Goal: Information Seeking & Learning: Stay updated

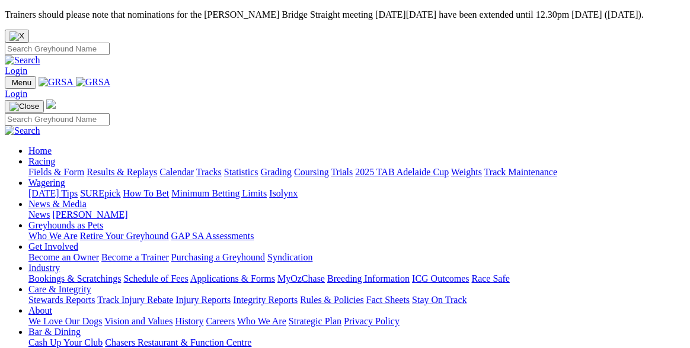
click at [55, 156] on link "Racing" at bounding box center [41, 161] width 27 height 10
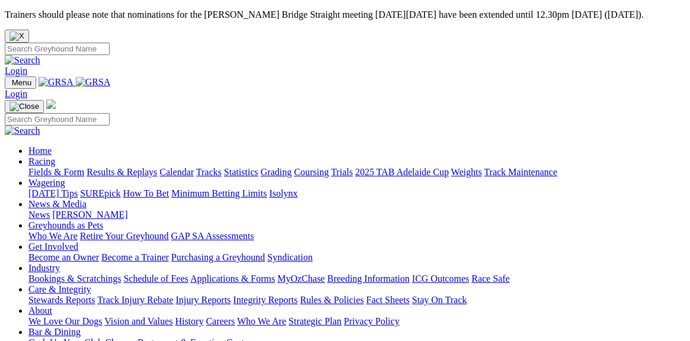
click at [55, 167] on link "Fields & Form" at bounding box center [56, 172] width 56 height 10
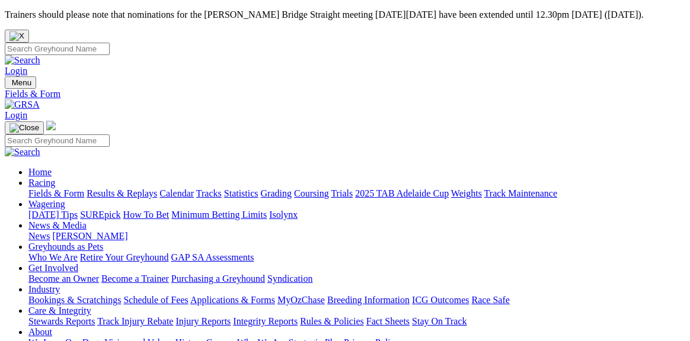
select select "[GEOGRAPHIC_DATA]"
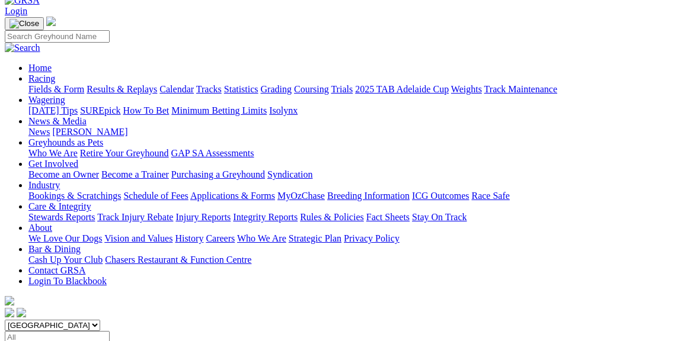
scroll to position [105, 0]
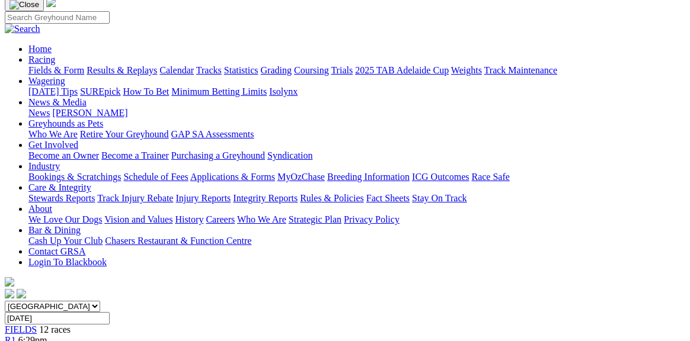
scroll to position [121, 0]
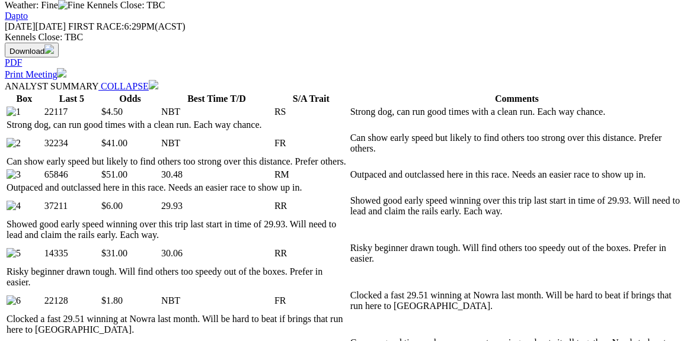
scroll to position [591, 0]
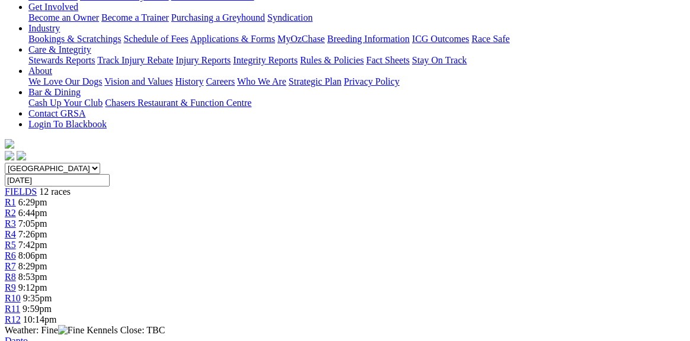
scroll to position [79, 0]
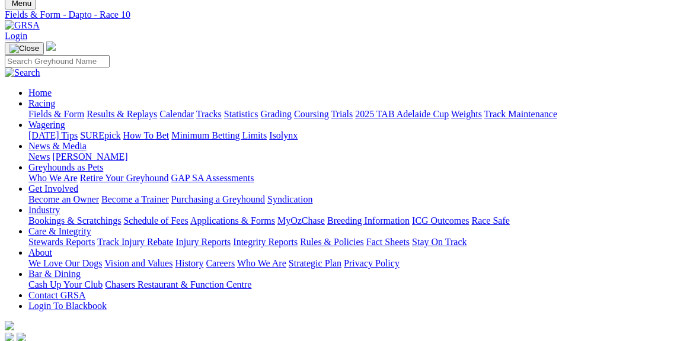
type input "[DATE]"
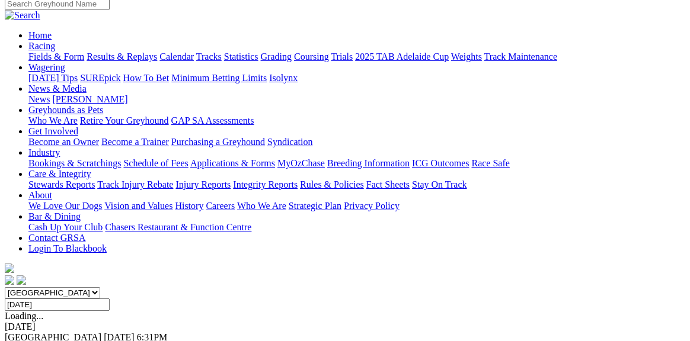
scroll to position [140, 0]
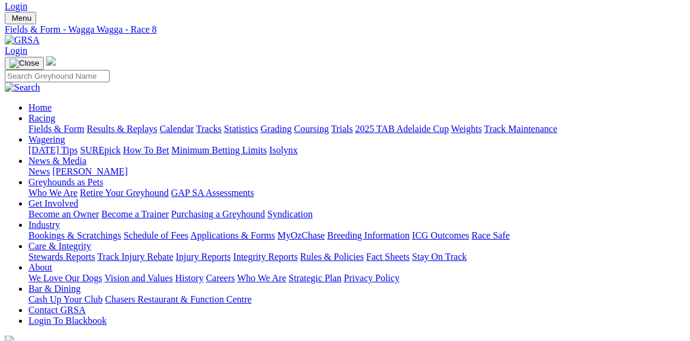
scroll to position [55, 0]
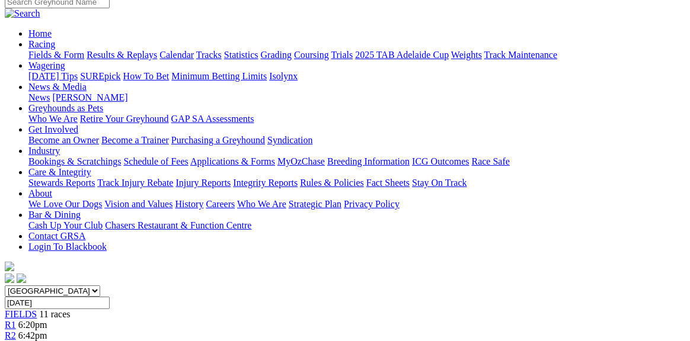
scroll to position [123, 0]
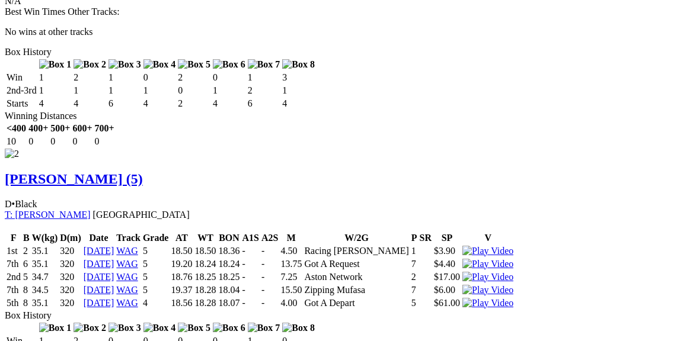
scroll to position [1376, 0]
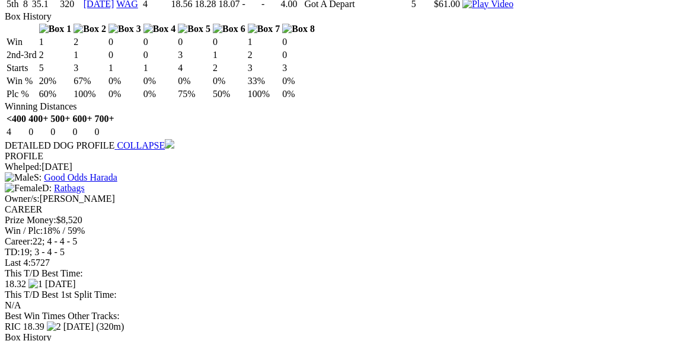
scroll to position [1656, 0]
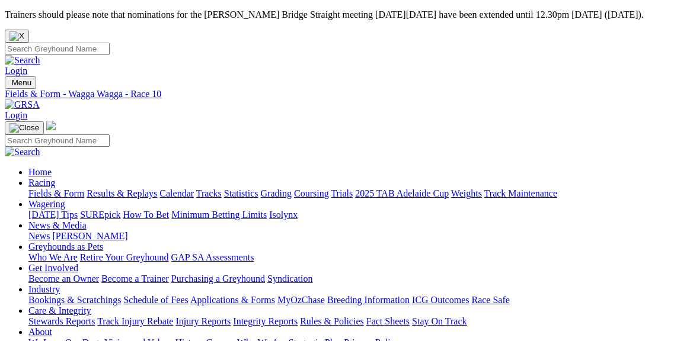
scroll to position [0, 0]
click at [157, 188] on link "Results & Replays" at bounding box center [121, 193] width 70 height 10
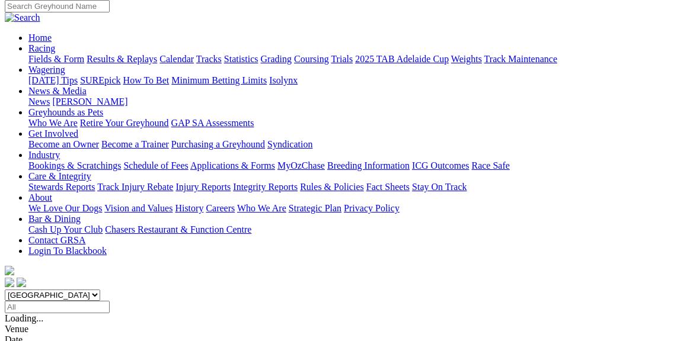
scroll to position [135, 0]
click at [110, 300] on input "Select date" at bounding box center [57, 306] width 105 height 12
select select "NSW"
click at [110, 300] on input "Select date" at bounding box center [57, 306] width 105 height 12
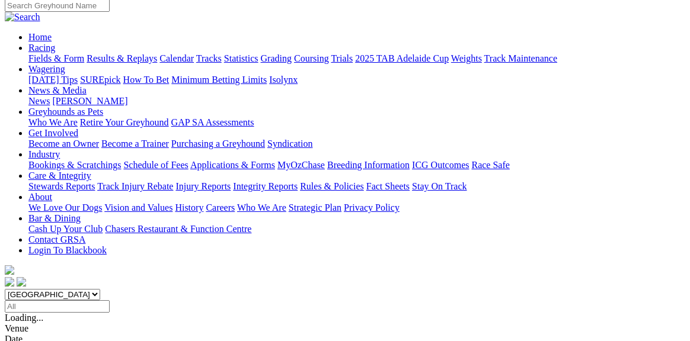
type input "Yesterday, 27 Aug 2025"
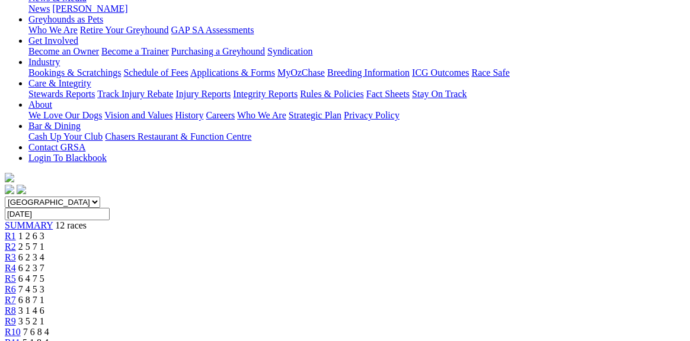
scroll to position [235, 0]
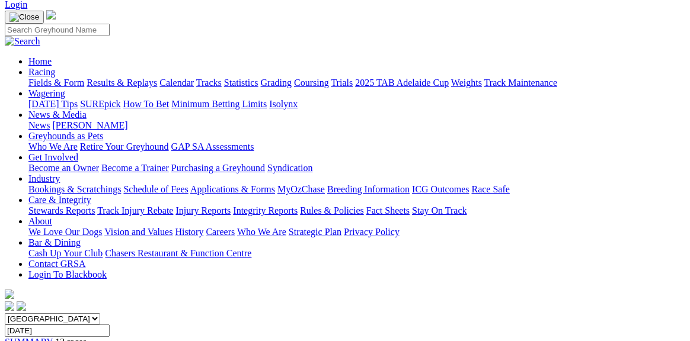
scroll to position [110, 0]
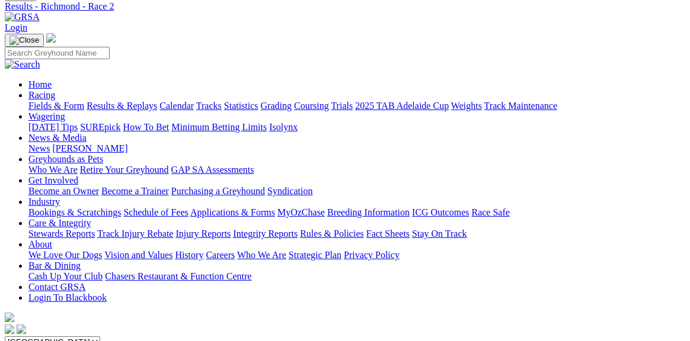
scroll to position [73, 0]
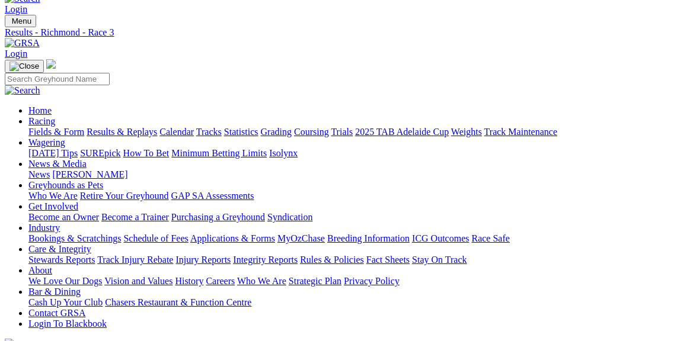
scroll to position [57, 0]
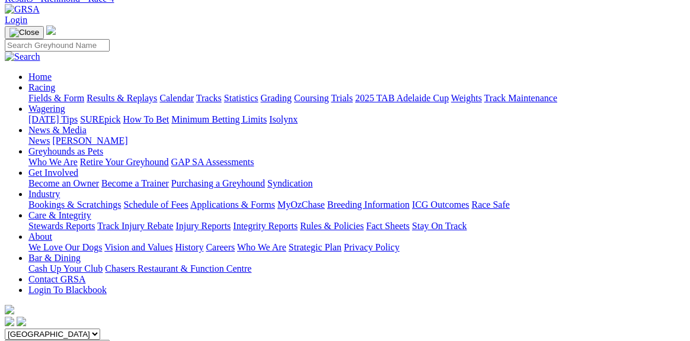
scroll to position [85, 0]
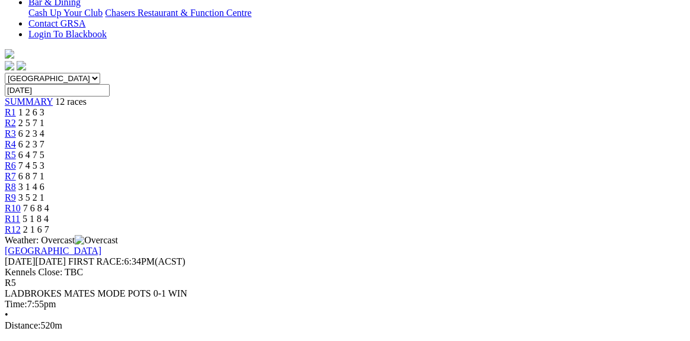
scroll to position [355, 0]
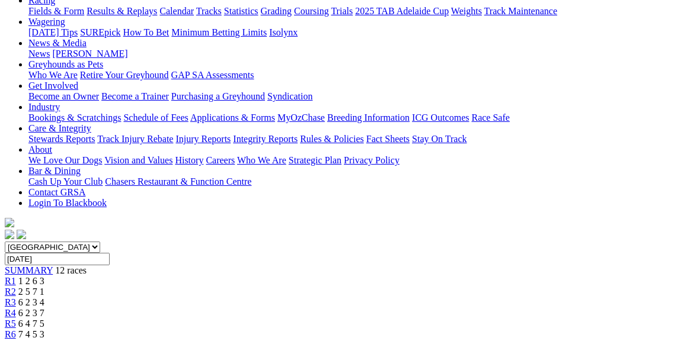
scroll to position [171, 0]
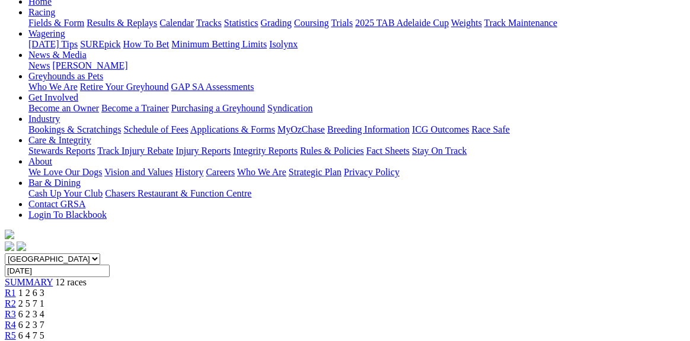
click at [44, 341] on span "7 4 5 3" at bounding box center [31, 346] width 26 height 10
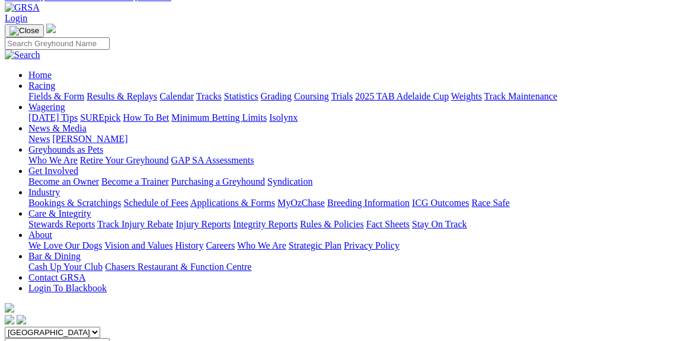
scroll to position [40, 0]
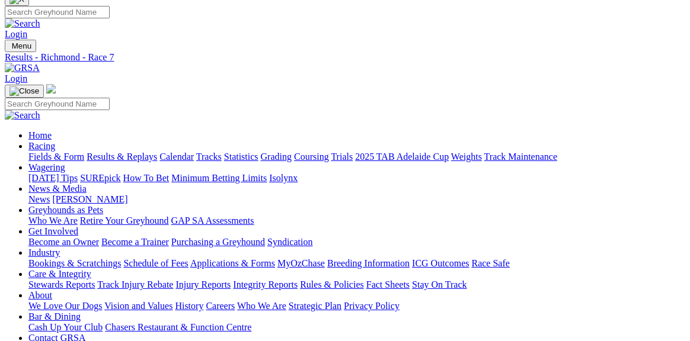
scroll to position [36, 0]
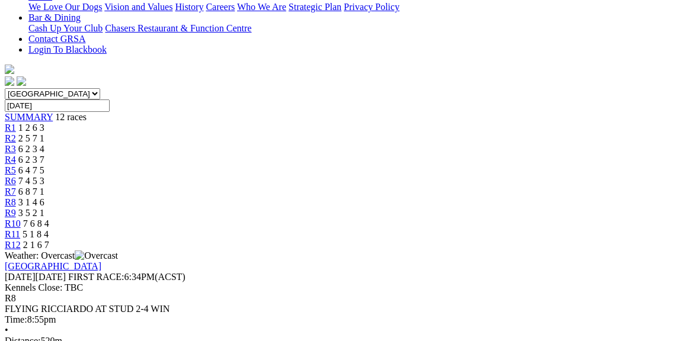
scroll to position [344, 0]
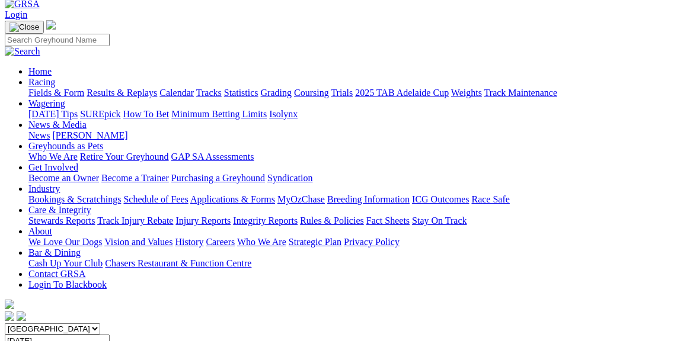
scroll to position [86, 0]
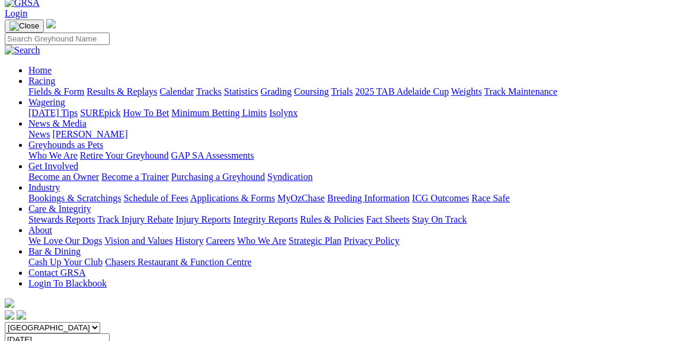
scroll to position [96, 0]
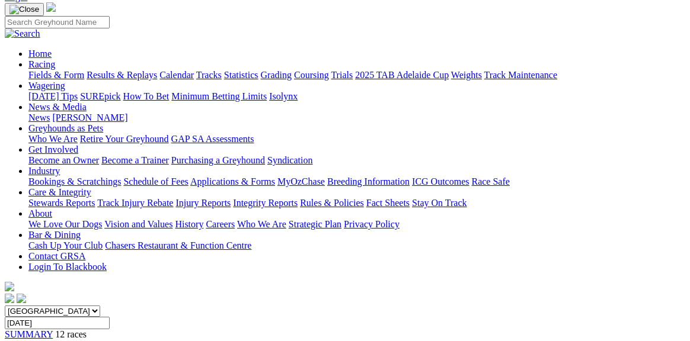
scroll to position [116, 0]
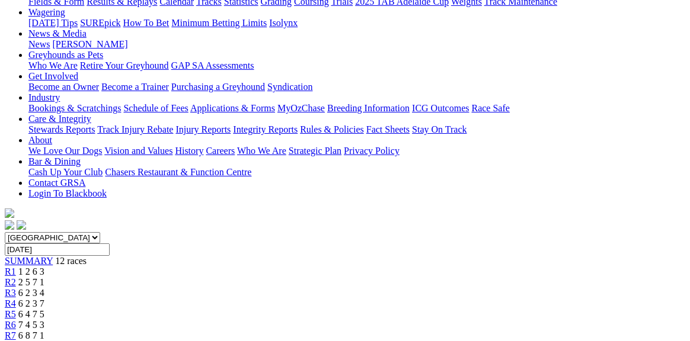
scroll to position [188, 0]
